Goal: Check status: Check status

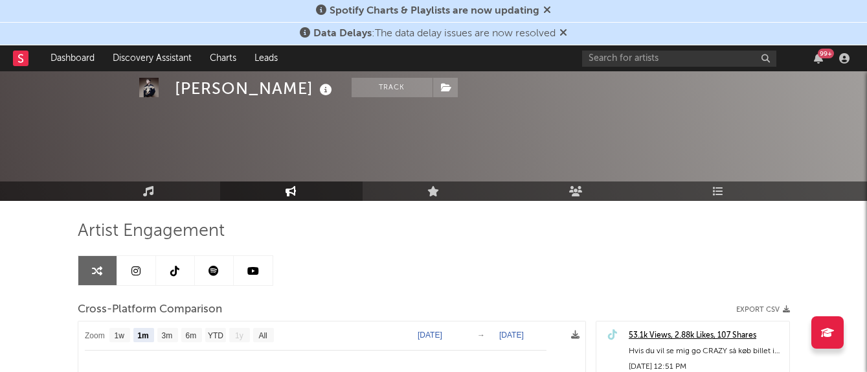
select select "1m"
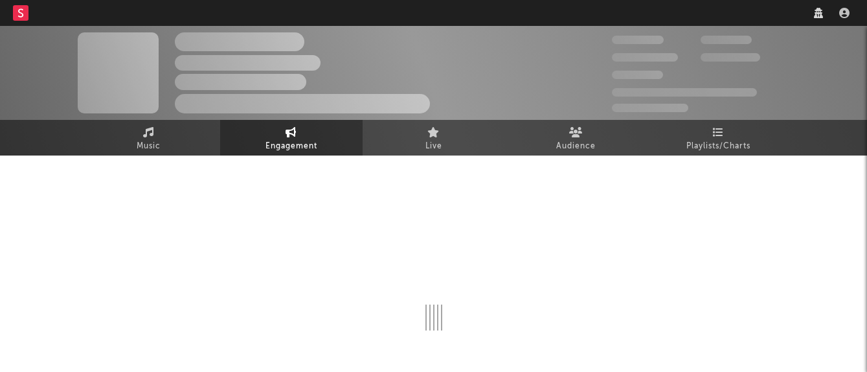
select select "1w"
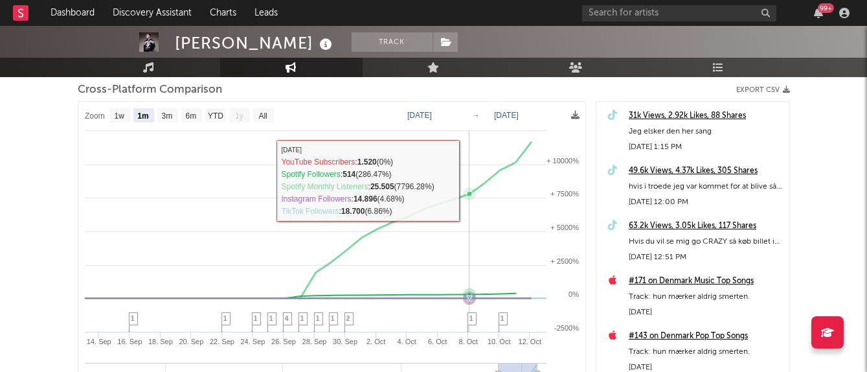
scroll to position [177, 0]
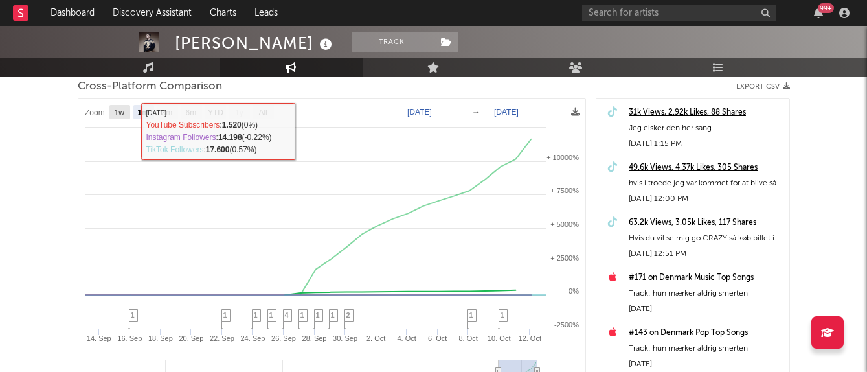
click at [117, 111] on text "1w" at bounding box center [119, 112] width 10 height 9
select select "1w"
type input "[DATE]"
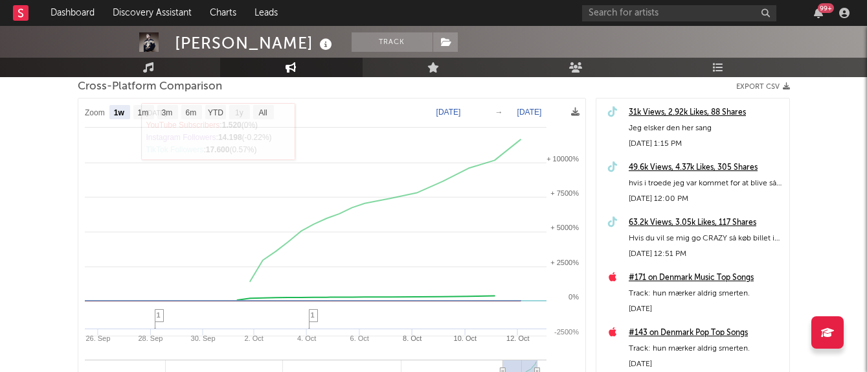
select select "1w"
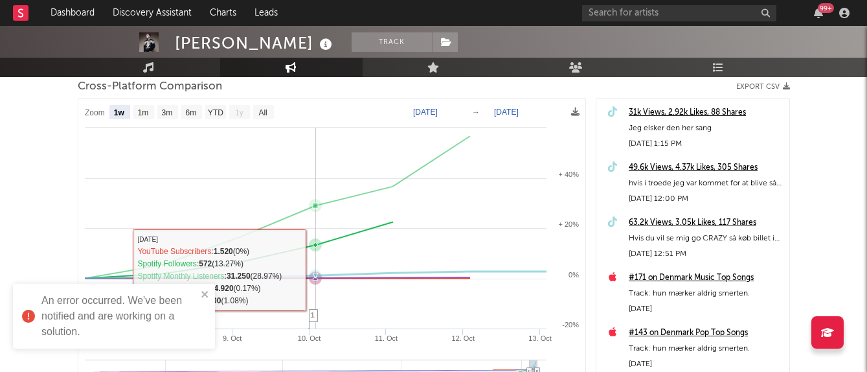
scroll to position [334, 0]
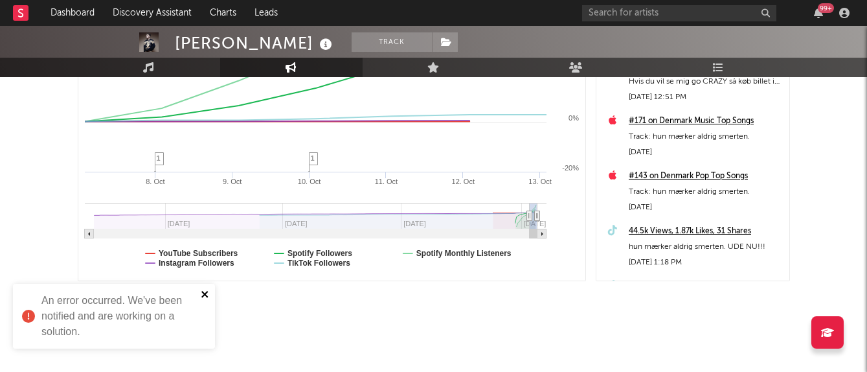
click at [203, 296] on icon "close" at bounding box center [204, 294] width 6 height 6
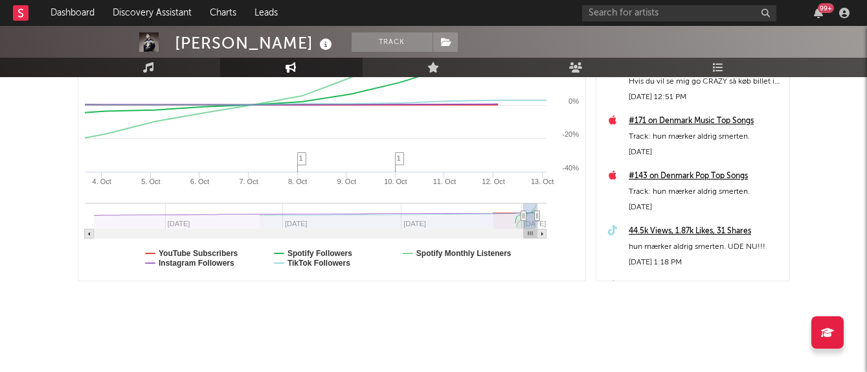
type input "[DATE]"
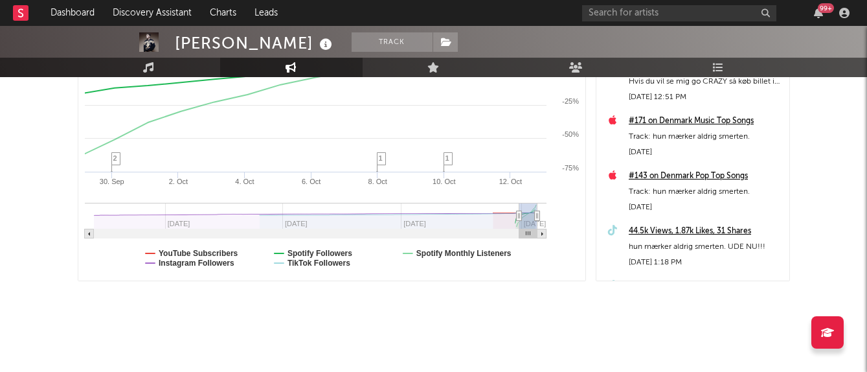
drag, startPoint x: 526, startPoint y: 212, endPoint x: 519, endPoint y: 212, distance: 7.8
click at [519, 212] on icon at bounding box center [518, 216] width 5 height 10
select select "1w"
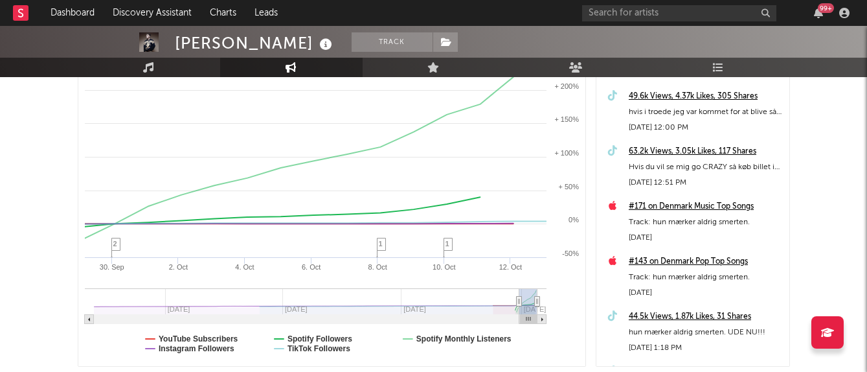
scroll to position [250, 0]
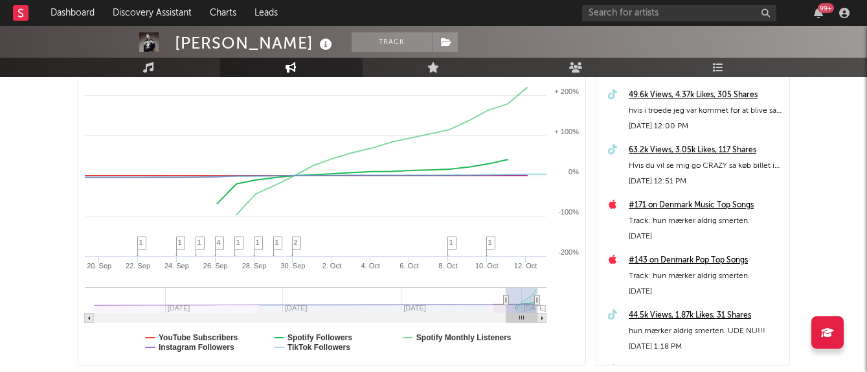
type input "[DATE]"
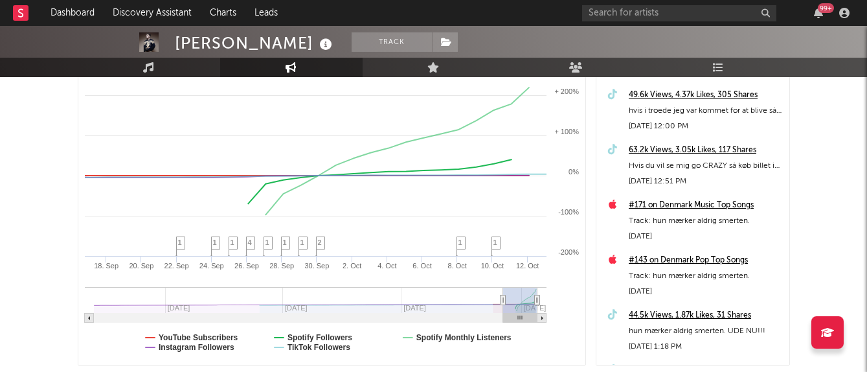
drag, startPoint x: 520, startPoint y: 297, endPoint x: 502, endPoint y: 297, distance: 17.5
click at [502, 297] on icon at bounding box center [502, 300] width 5 height 10
select select "1w"
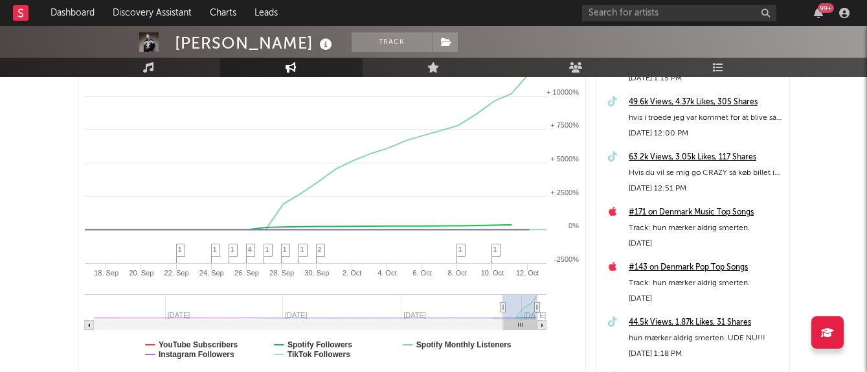
scroll to position [243, 0]
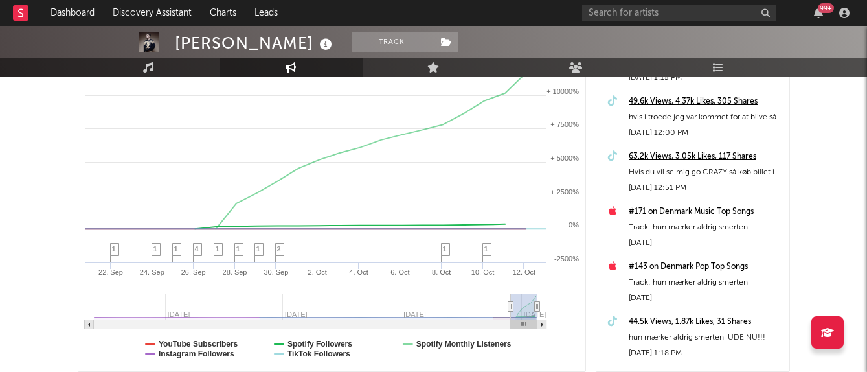
type input "[DATE]"
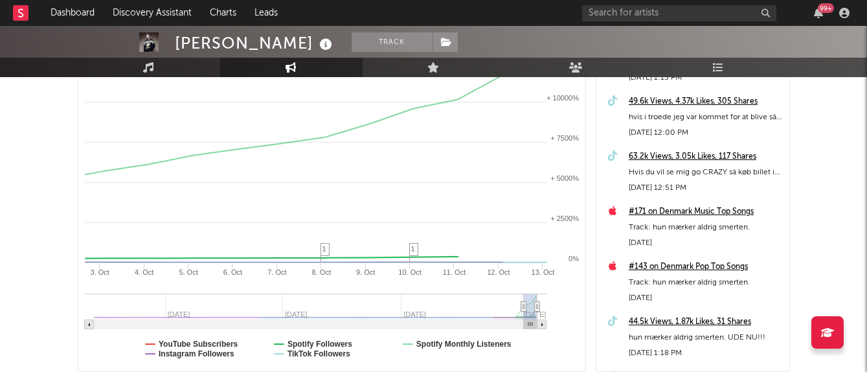
drag, startPoint x: 504, startPoint y: 304, endPoint x: 523, endPoint y: 308, distance: 19.3
click at [523, 308] on icon at bounding box center [523, 307] width 5 height 10
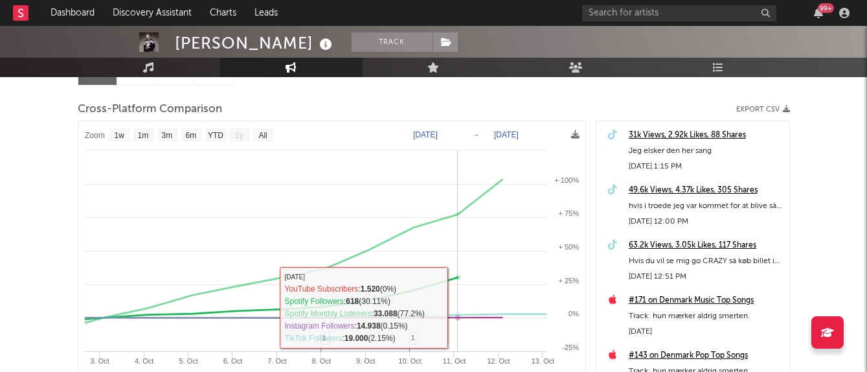
scroll to position [155, 0]
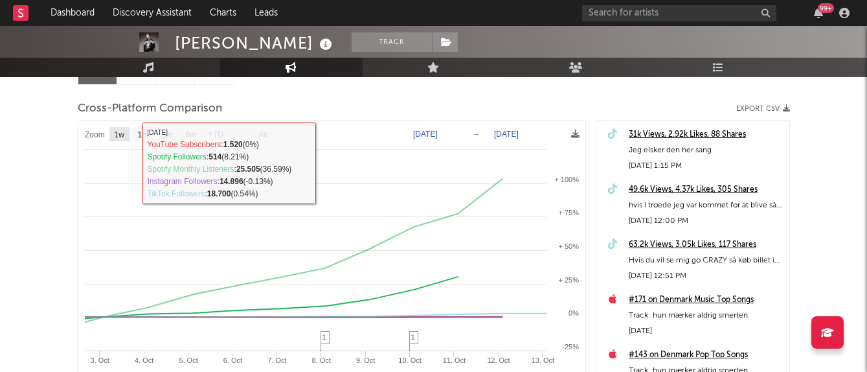
click at [120, 139] on rect at bounding box center [119, 134] width 21 height 14
select select "1w"
type input "[DATE]"
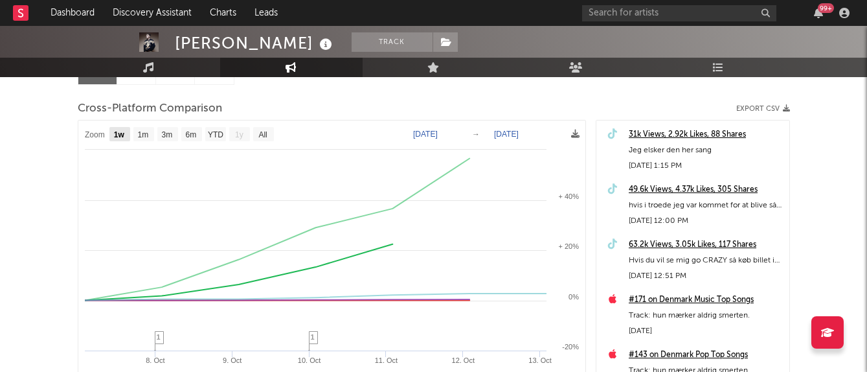
click at [132, 136] on rect at bounding box center [331, 289] width 507 height 339
click at [137, 136] on text "1m" at bounding box center [142, 134] width 11 height 9
select select "1m"
type input "[DATE]"
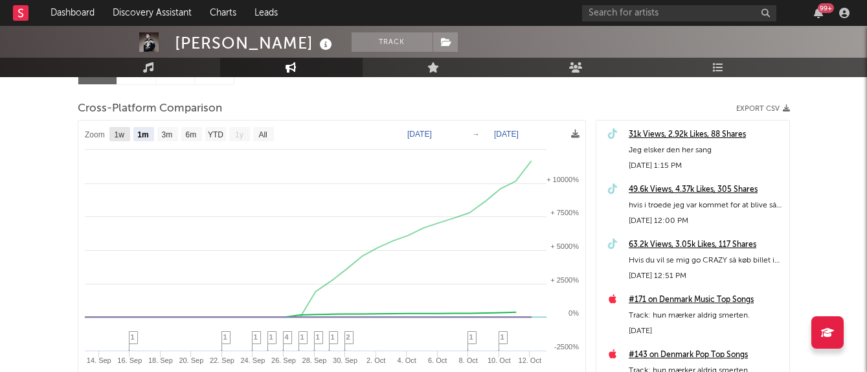
click at [124, 137] on text "1w" at bounding box center [119, 134] width 10 height 9
select select "1w"
type input "[DATE]"
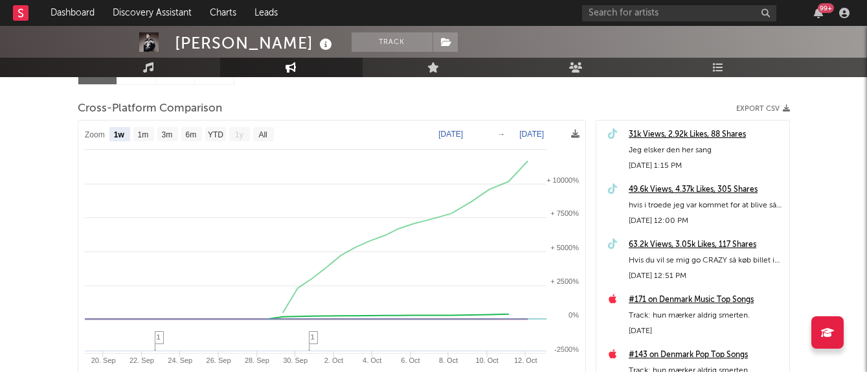
select select "1w"
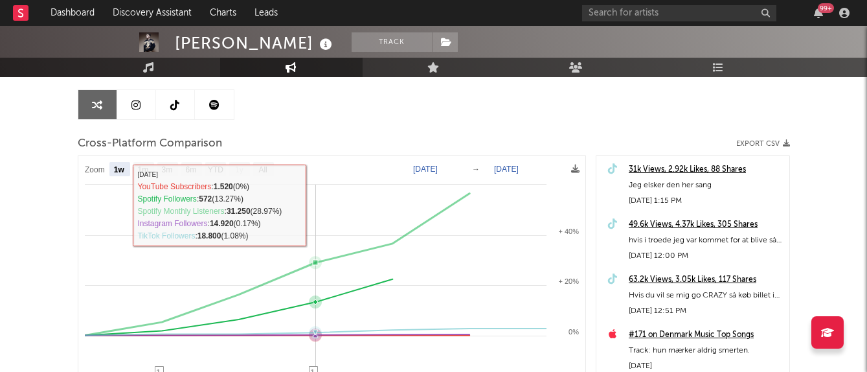
scroll to position [117, 0]
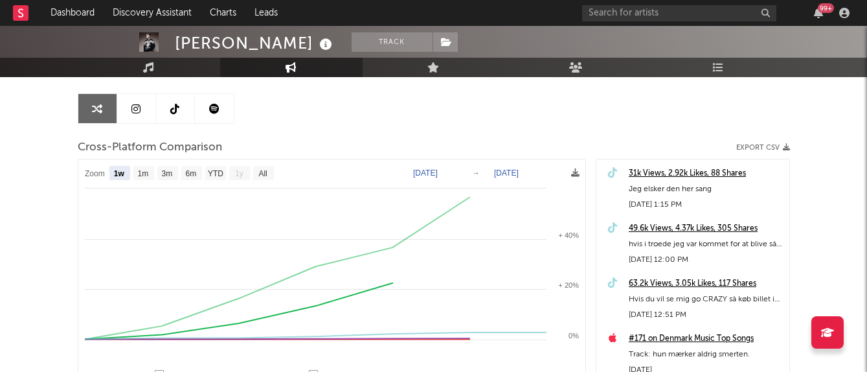
click at [436, 172] on text "[DATE]" at bounding box center [425, 172] width 25 height 9
click at [415, 176] on input "[DATE]" at bounding box center [433, 172] width 60 height 13
click at [439, 176] on input "[DATE]" at bounding box center [433, 172] width 60 height 13
click at [460, 172] on input "[DATE]" at bounding box center [433, 172] width 60 height 13
type input "[DATE]"
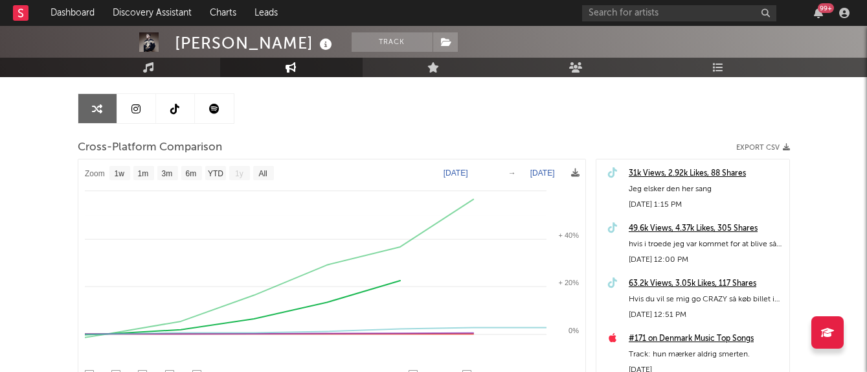
select select "1w"
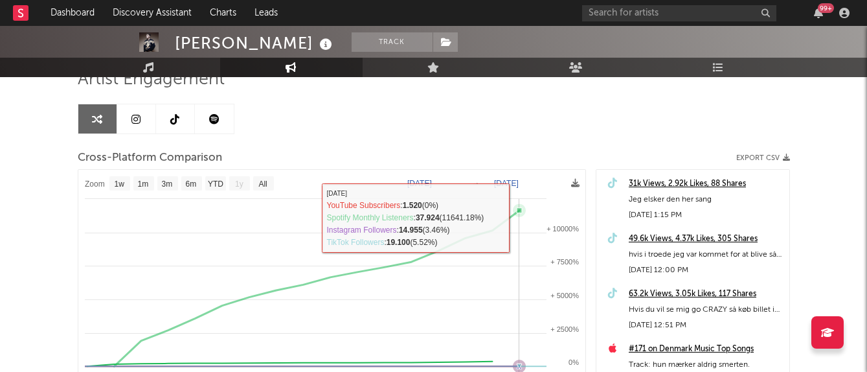
scroll to position [117, 0]
